Goal: Transaction & Acquisition: Obtain resource

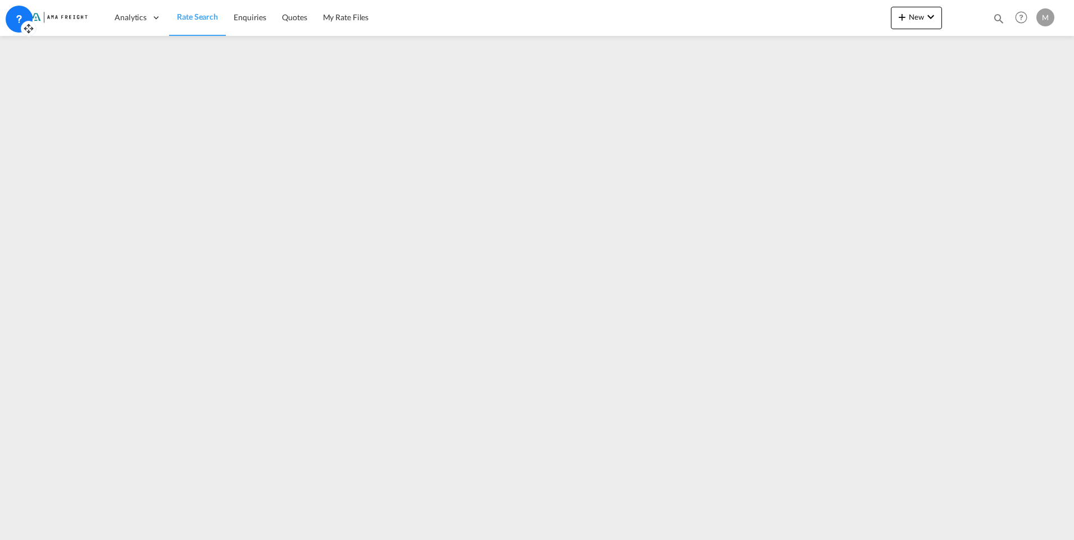
click at [28, 29] on icon at bounding box center [28, 28] width 11 height 11
drag, startPoint x: 28, startPoint y: 29, endPoint x: 876, endPoint y: 29, distance: 847.7
click at [876, 29] on icon at bounding box center [876, 28] width 11 height 11
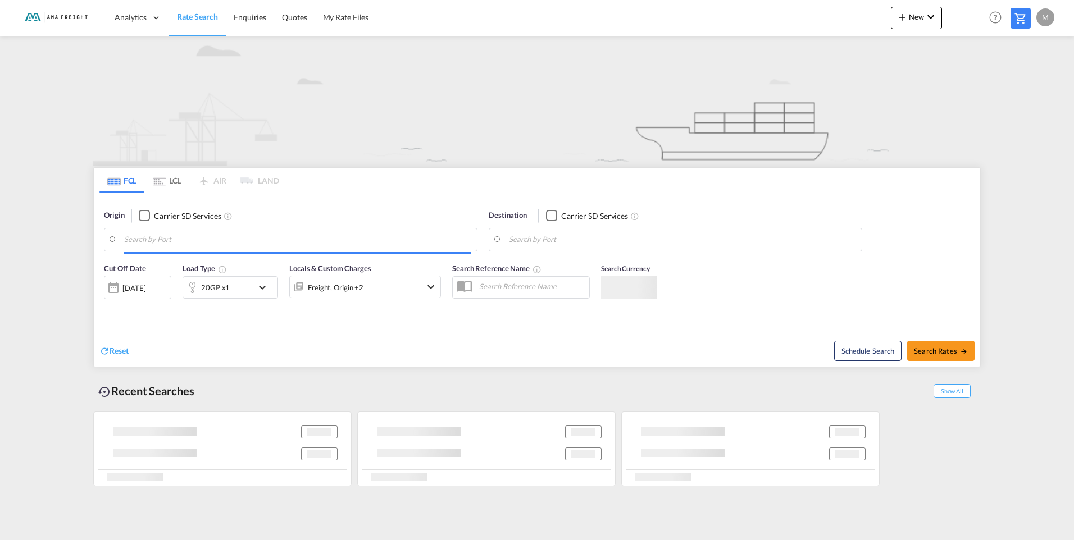
click at [328, 230] on md-input-container at bounding box center [290, 240] width 372 height 22
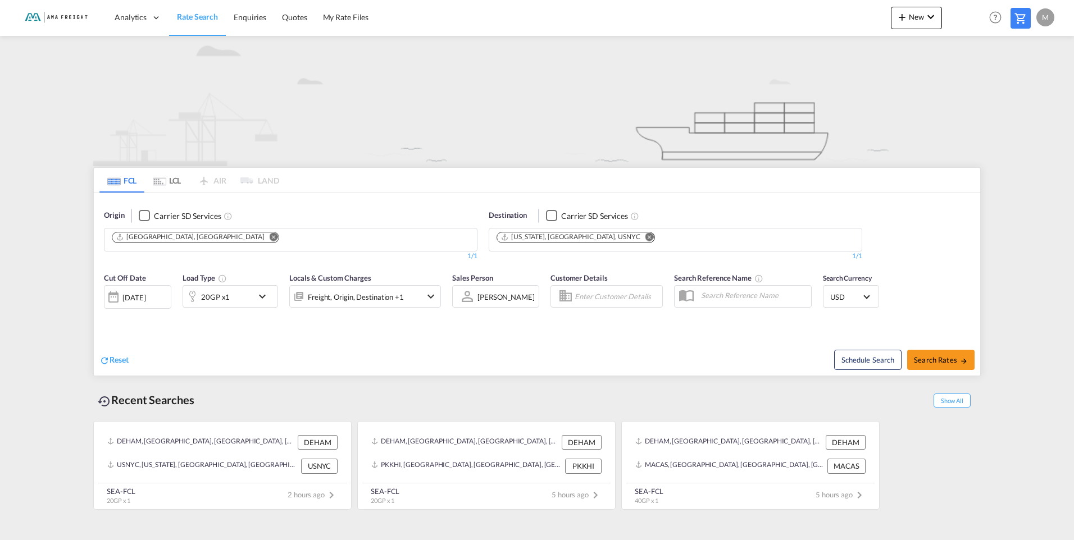
click at [262, 242] on button "Remove" at bounding box center [270, 238] width 17 height 11
click at [197, 237] on input "Chips input." at bounding box center [165, 240] width 107 height 18
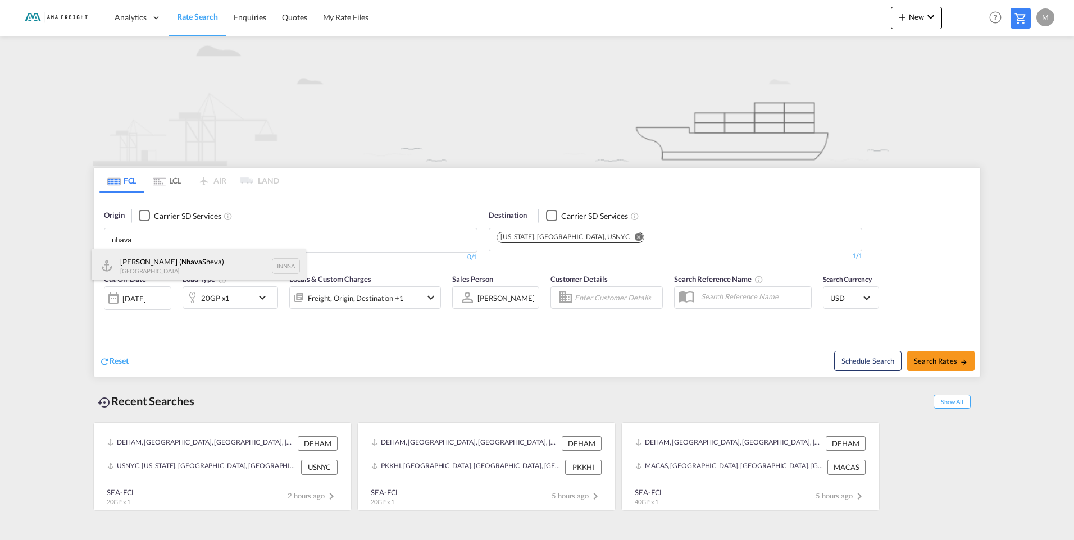
type input "nhava"
click at [198, 262] on div "[PERSON_NAME] ( [PERSON_NAME]) [GEOGRAPHIC_DATA] INNSA" at bounding box center [198, 266] width 213 height 34
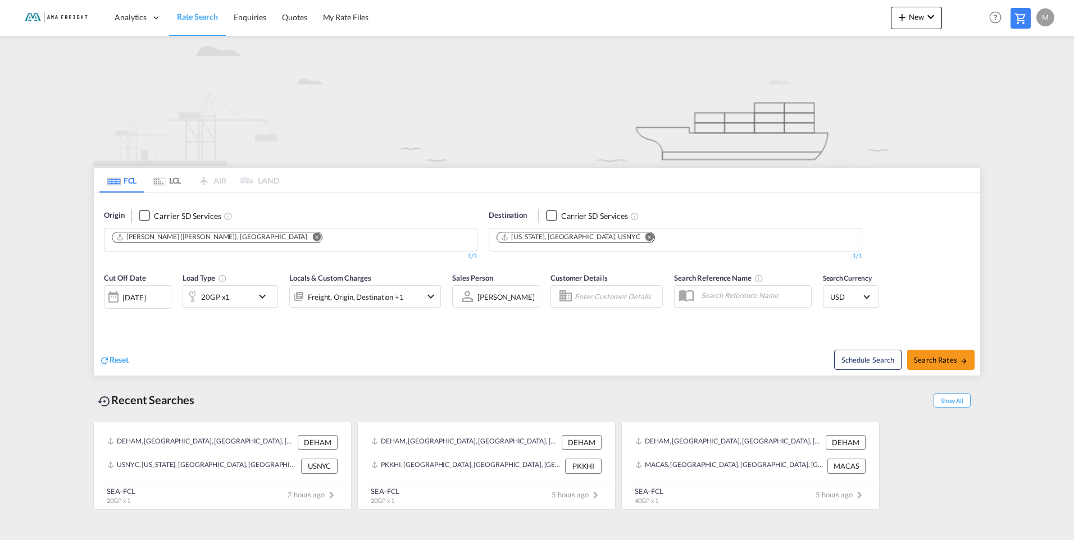
click at [645, 237] on md-icon "Remove" at bounding box center [649, 237] width 8 height 8
click at [562, 242] on body "Analytics Reports Rate Search Enquiries Quotes My Rate Files Analytics" at bounding box center [537, 270] width 1074 height 540
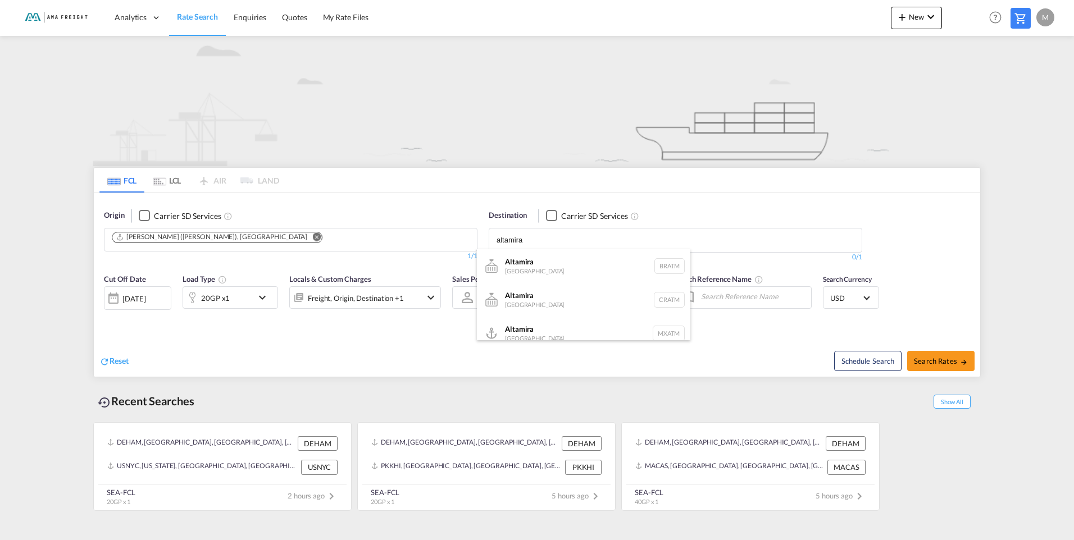
type input "altamira"
click at [564, 329] on div "Altamira [GEOGRAPHIC_DATA] MXATM" at bounding box center [583, 334] width 213 height 34
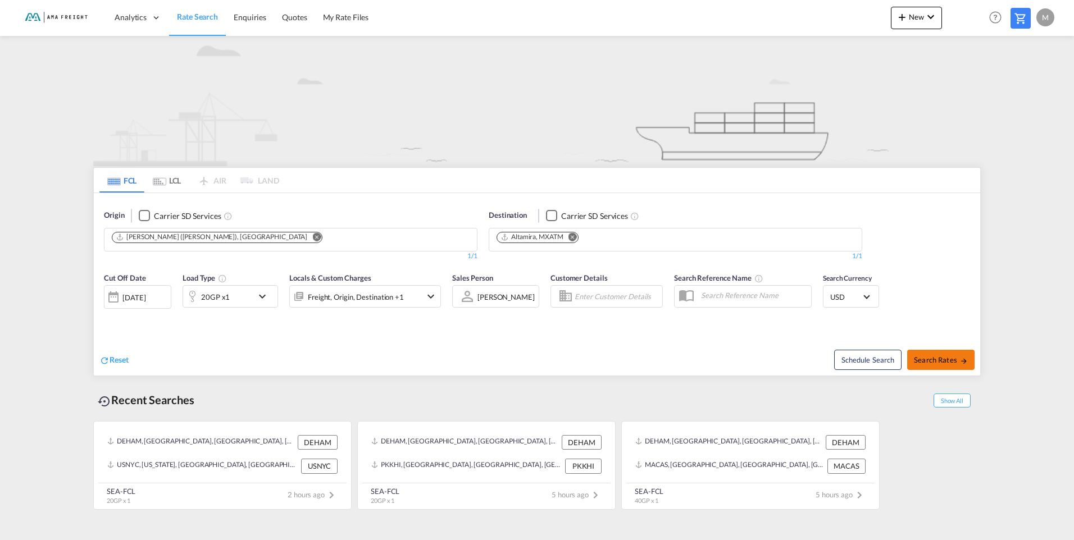
click at [949, 359] on span "Search Rates" at bounding box center [941, 360] width 54 height 9
click at [949, 360] on span "Search Rates" at bounding box center [941, 360] width 54 height 9
click at [941, 365] on button "Search Rates" at bounding box center [940, 360] width 67 height 20
click at [264, 293] on md-icon "icon-chevron-down" at bounding box center [265, 296] width 19 height 13
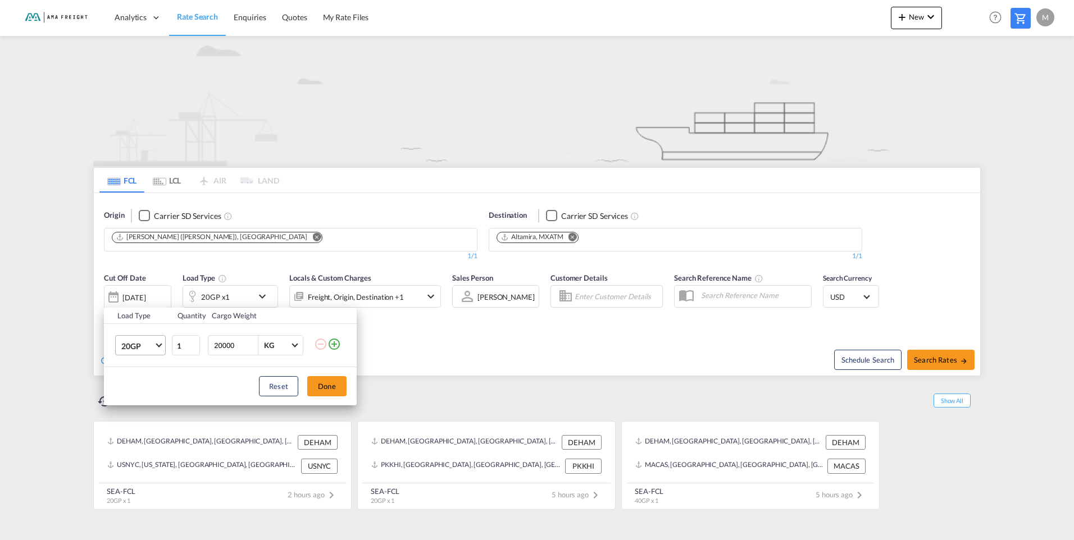
click at [157, 349] on md-select-value "20GP" at bounding box center [142, 345] width 45 height 19
click at [148, 408] on md-option "40HC" at bounding box center [150, 400] width 76 height 27
click at [188, 348] on input "1" at bounding box center [186, 345] width 28 height 20
type input "4"
click at [352, 389] on div "Reset Done" at bounding box center [230, 386] width 253 height 38
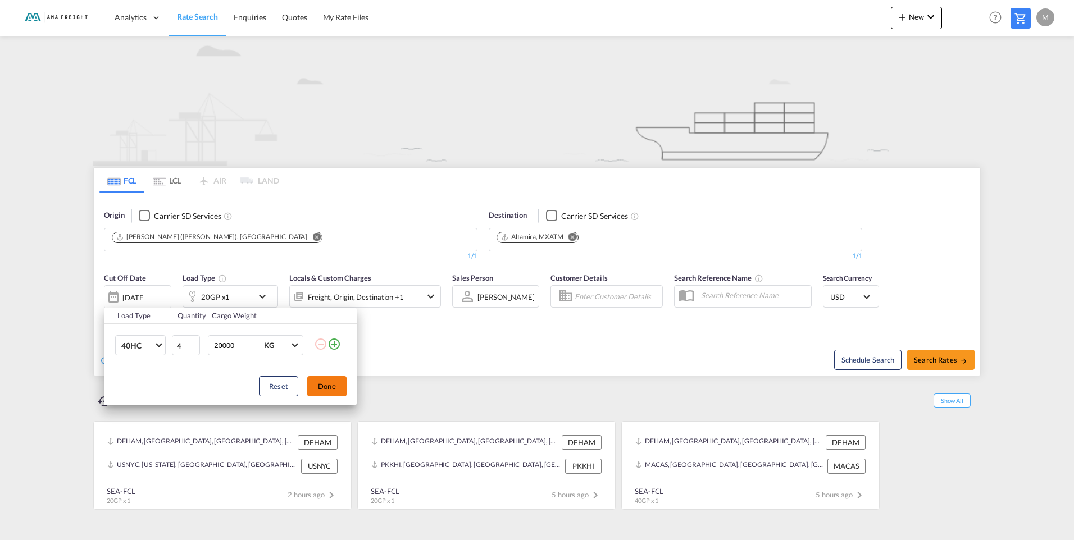
click at [339, 390] on button "Done" at bounding box center [326, 386] width 39 height 20
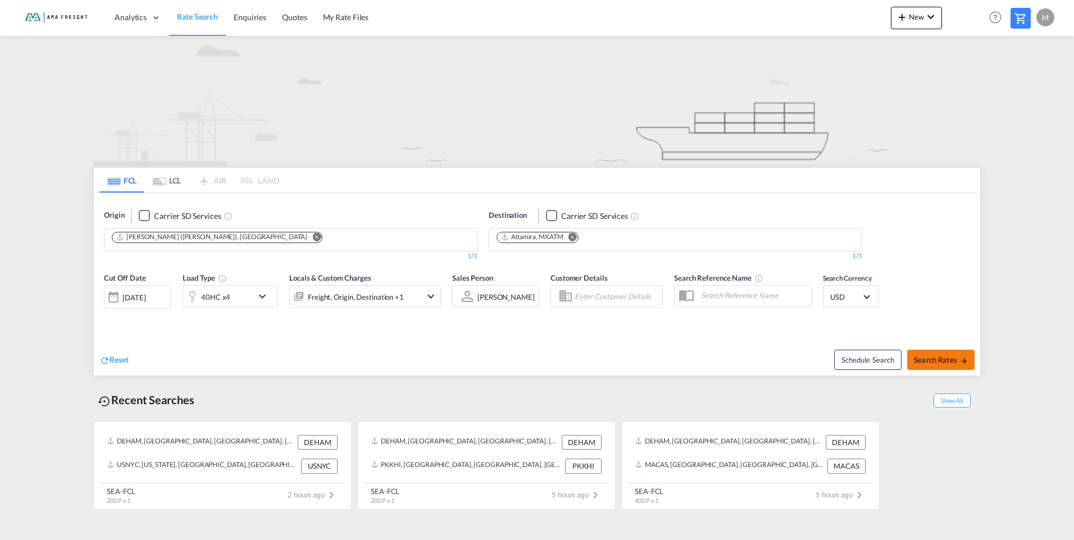
click at [940, 356] on span "Search Rates" at bounding box center [941, 360] width 54 height 9
click at [150, 217] on div "Checkbox No Ink" at bounding box center [144, 215] width 11 height 11
click at [547, 217] on div "Checkbox No Ink" at bounding box center [551, 215] width 11 height 11
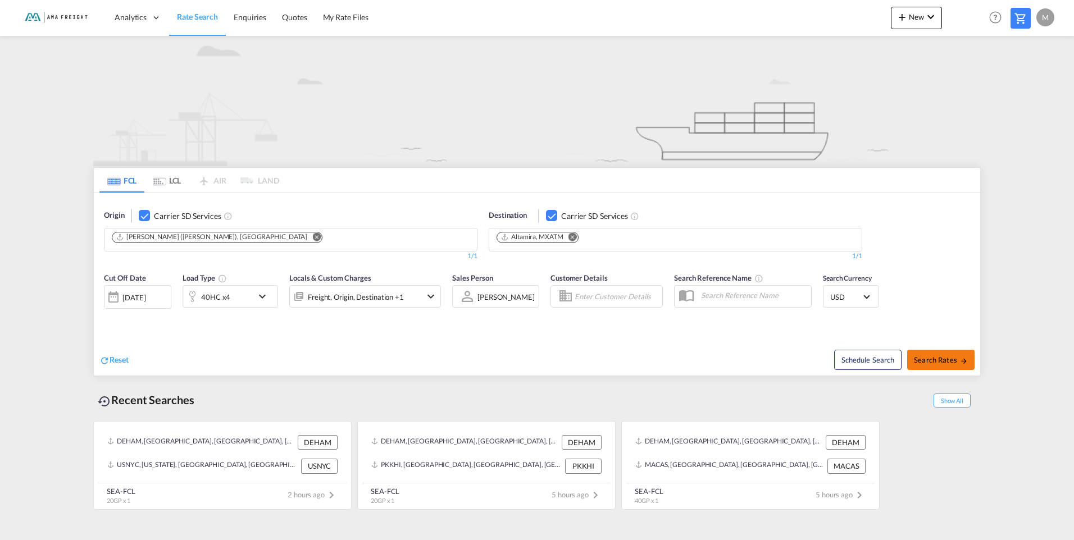
click at [936, 370] on button "Search Rates" at bounding box center [940, 360] width 67 height 20
click at [557, 213] on div "Checkbox No Ink" at bounding box center [551, 215] width 11 height 11
click at [146, 210] on div "Checkbox No Ink" at bounding box center [144, 215] width 11 height 11
click at [389, 296] on div "Freight, Origin, Destination +1" at bounding box center [356, 297] width 96 height 16
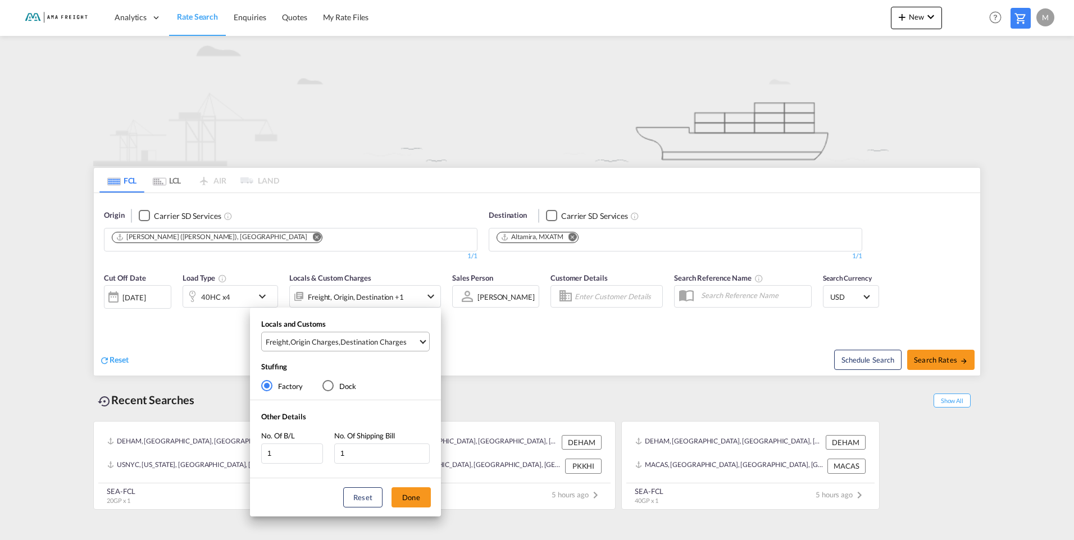
click at [406, 345] on span "Freight , Origin Charges , Destination Charges" at bounding box center [342, 342] width 152 height 10
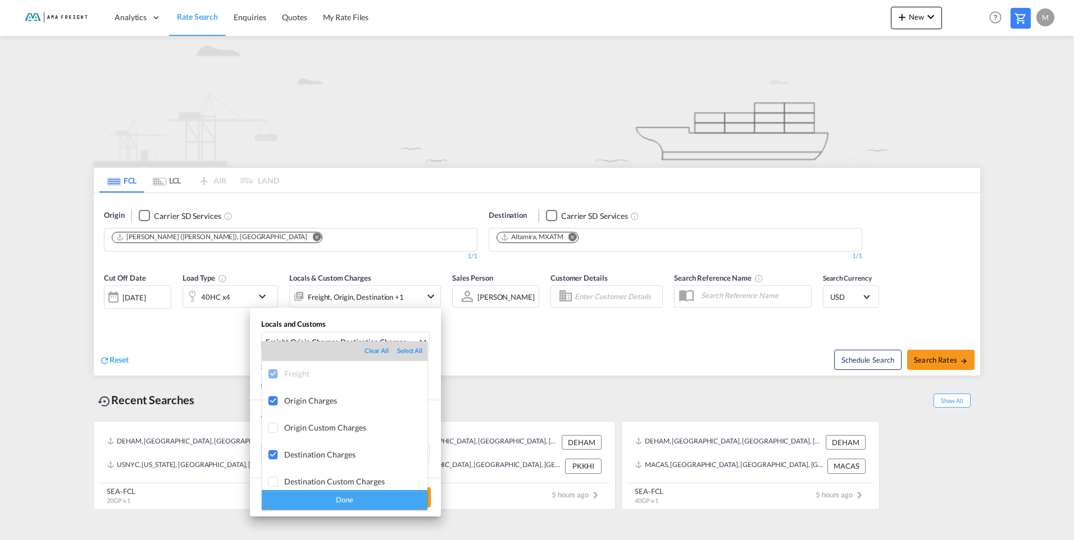
click at [517, 361] on md-backdrop at bounding box center [537, 270] width 1074 height 540
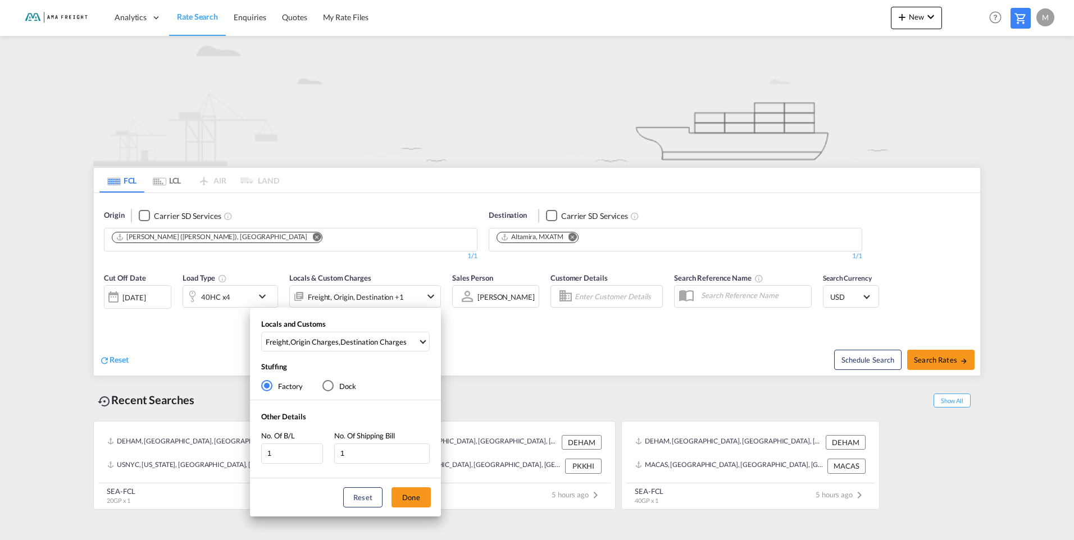
click at [588, 330] on div "Locals and Customs Freight , Origin Charges , Destination Charges Stuffing Fact…" at bounding box center [537, 270] width 1074 height 540
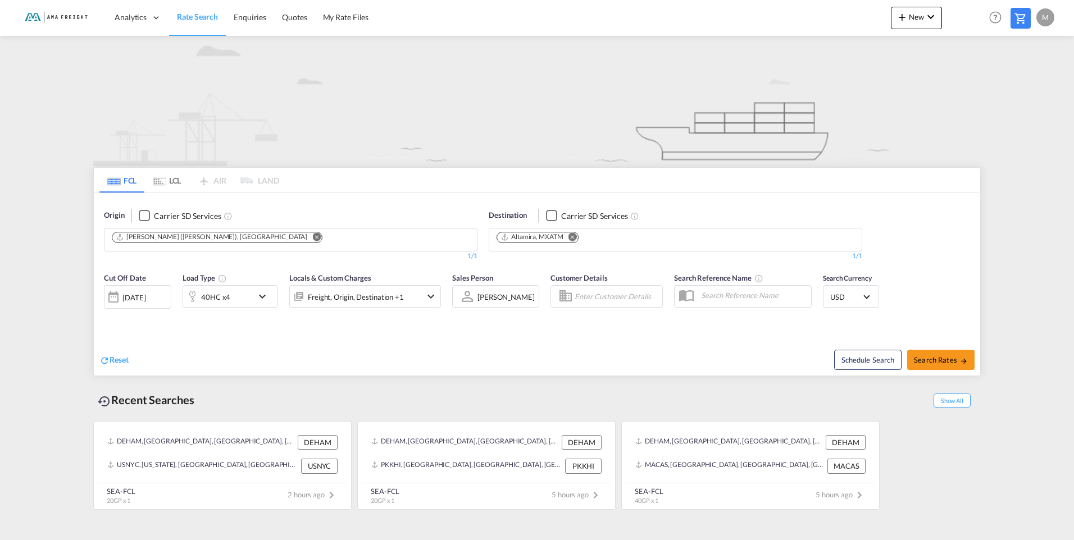
click at [305, 241] on button "Remove" at bounding box center [313, 238] width 17 height 11
click at [246, 241] on body "Analytics Reports Rate Search Enquiries Quotes My Rate Files Analytics" at bounding box center [537, 270] width 1074 height 540
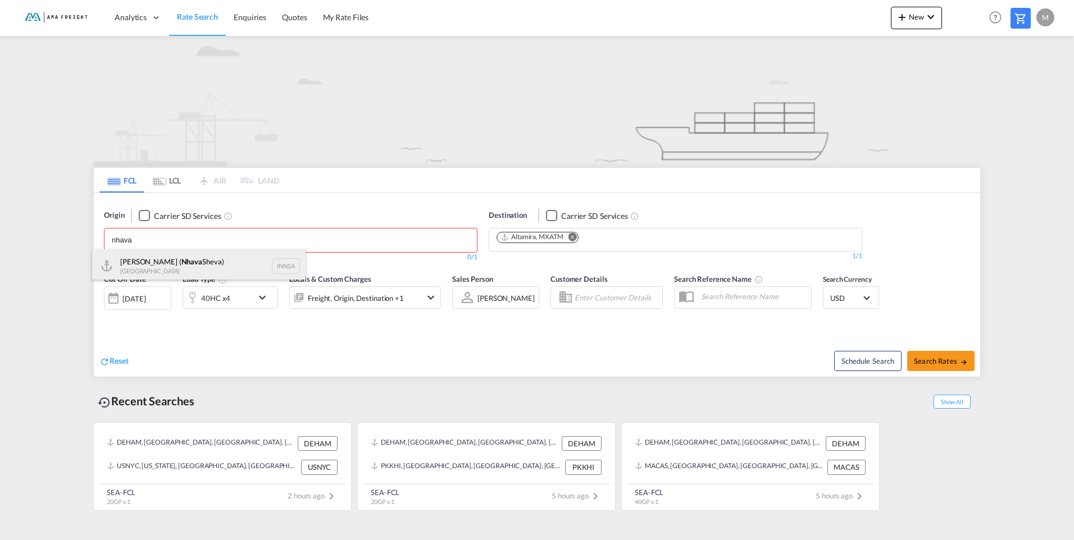
type input "nhava"
click at [210, 256] on div "[PERSON_NAME] ( [PERSON_NAME]) [GEOGRAPHIC_DATA] INNSA" at bounding box center [198, 266] width 213 height 34
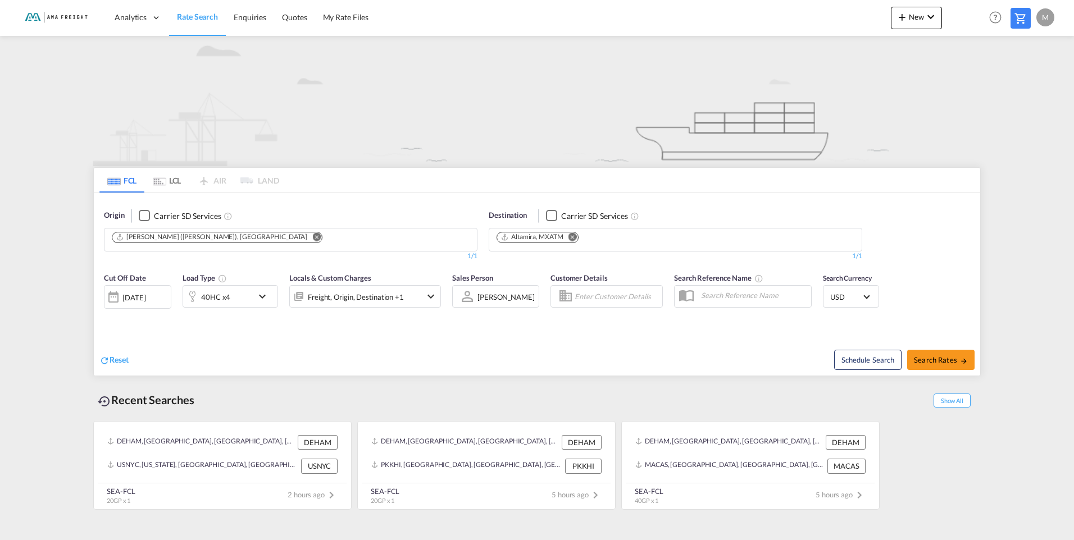
click at [577, 239] on md-icon "Remove" at bounding box center [573, 237] width 8 height 8
